Goal: Task Accomplishment & Management: Manage account settings

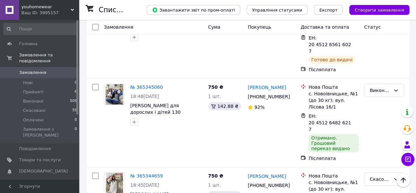
scroll to position [1222, 0]
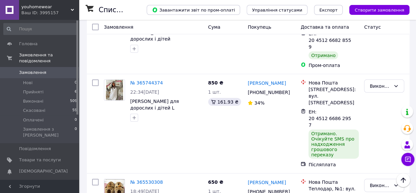
scroll to position [912, 0]
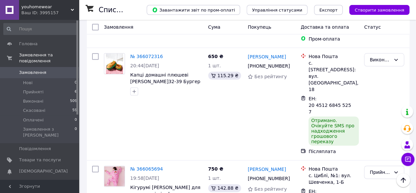
scroll to position [324, 0]
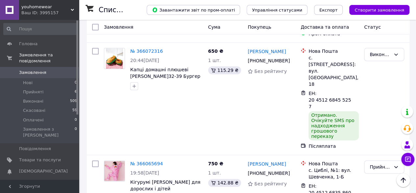
scroll to position [344, 0]
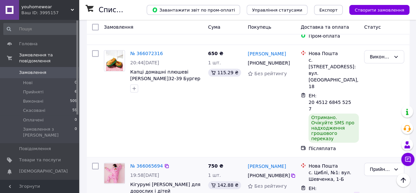
click at [356, 192] on icon at bounding box center [357, 194] width 5 height 5
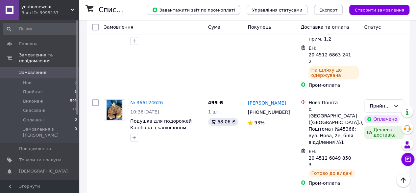
scroll to position [187, 0]
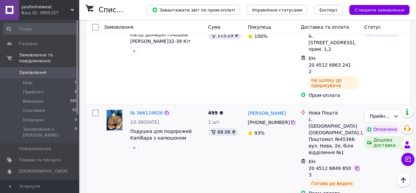
click at [357, 165] on icon at bounding box center [357, 167] width 5 height 5
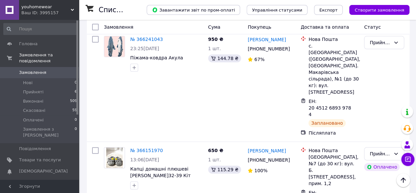
scroll to position [0, 0]
